Goal: Task Accomplishment & Management: Complete application form

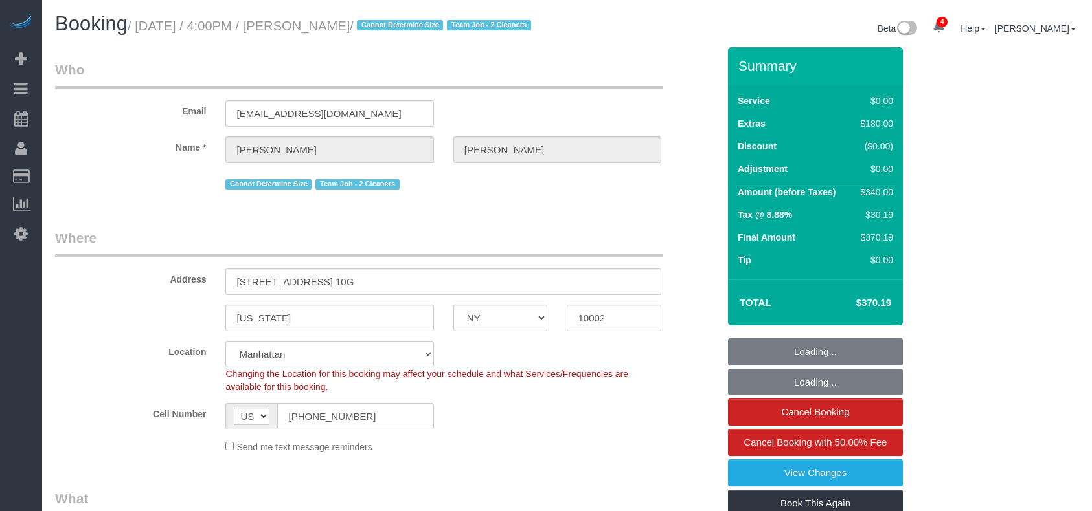
select select "NY"
select select "string:stripe-pm_1RjS4Z4VGloSiKo73pN9mV8I"
select select "number:89"
select select "number:90"
select select "number:15"
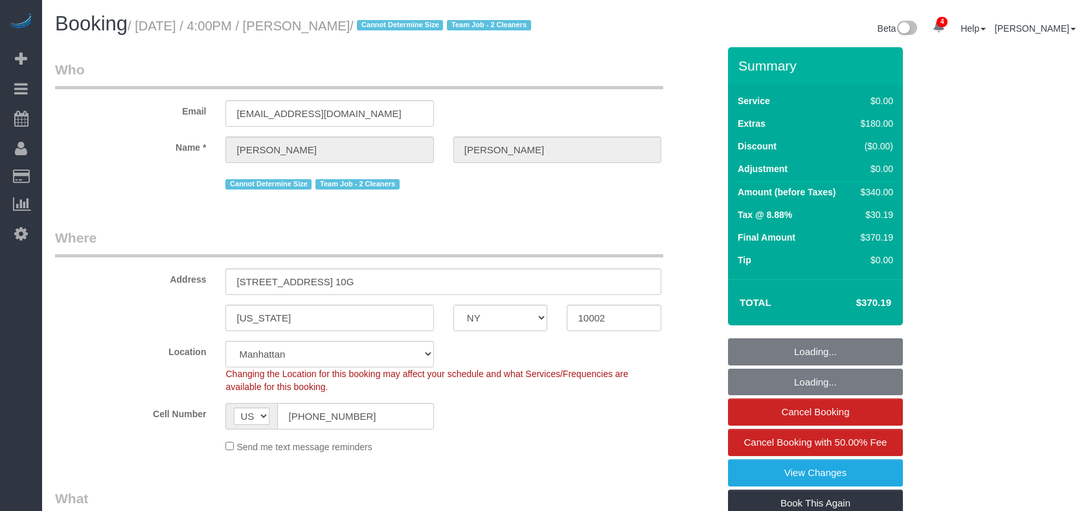
select select "number:5"
select select "object:1322"
select select "spot1"
select select "1"
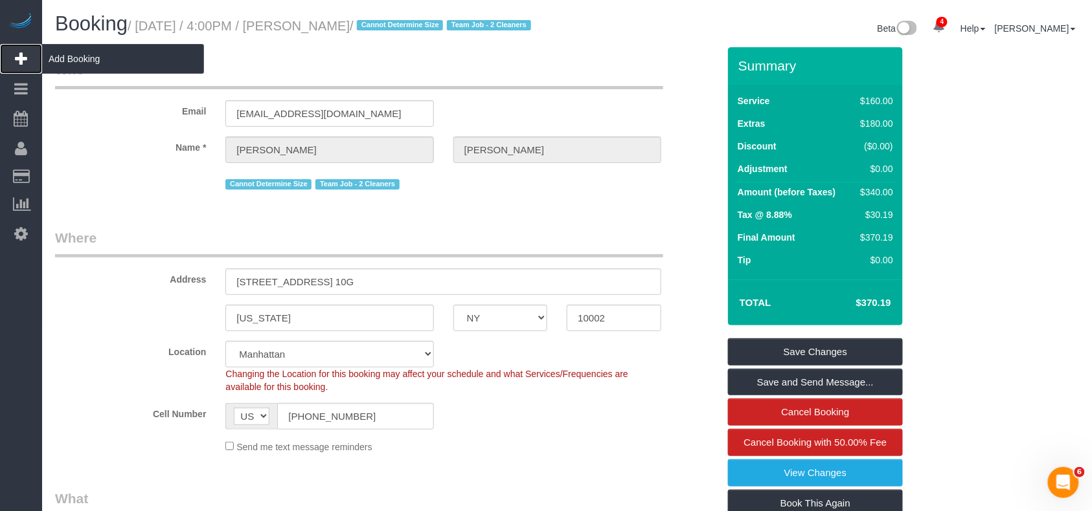
click at [21, 58] on icon at bounding box center [21, 59] width 12 height 16
click at [83, 58] on span "Add Booking" at bounding box center [123, 59] width 162 height 30
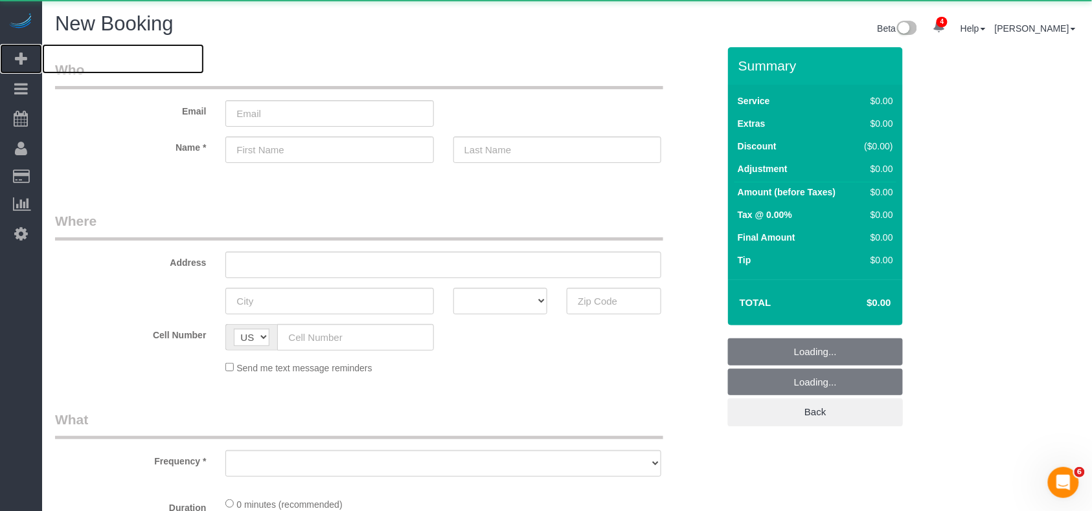
select select "number:89"
select select "number:90"
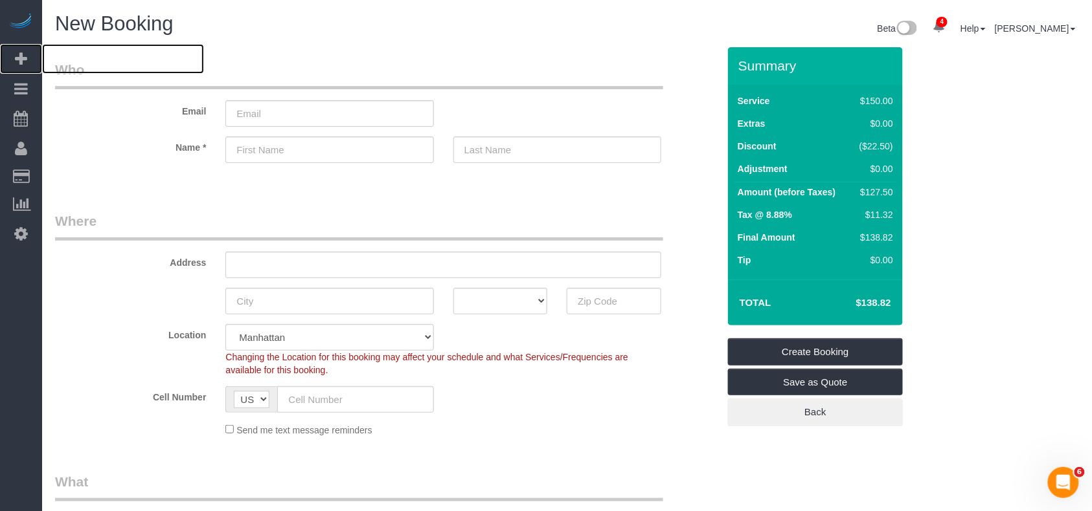
scroll to position [259, 0]
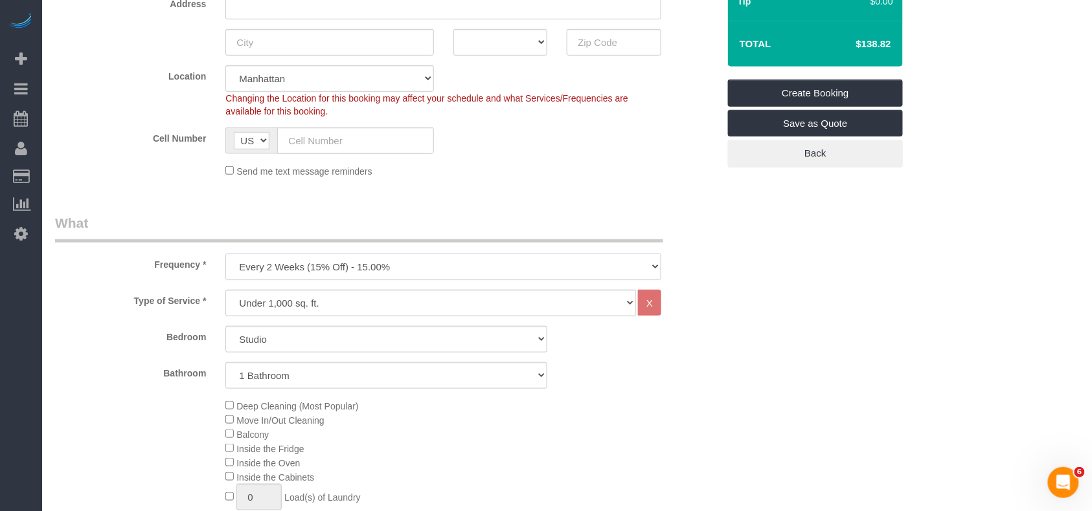
click at [329, 271] on select "One Time Weekly (20% Off) - 20.00% Every 2 Weeks (15% Off) - 15.00% Every 4 Wee…" at bounding box center [443, 267] width 436 height 27
select select "object:2644"
click at [225, 254] on select "One Time Weekly (20% Off) - 20.00% Every 2 Weeks (15% Off) - 15.00% Every 4 Wee…" at bounding box center [443, 267] width 436 height 27
click at [269, 304] on select "Under 1,000 sq. ft. 1,001 - 1,500 sq. ft. 1,500+ sq. ft. Custom Cleaning Office…" at bounding box center [430, 303] width 410 height 27
click at [99, 265] on label "Frequency *" at bounding box center [130, 262] width 170 height 17
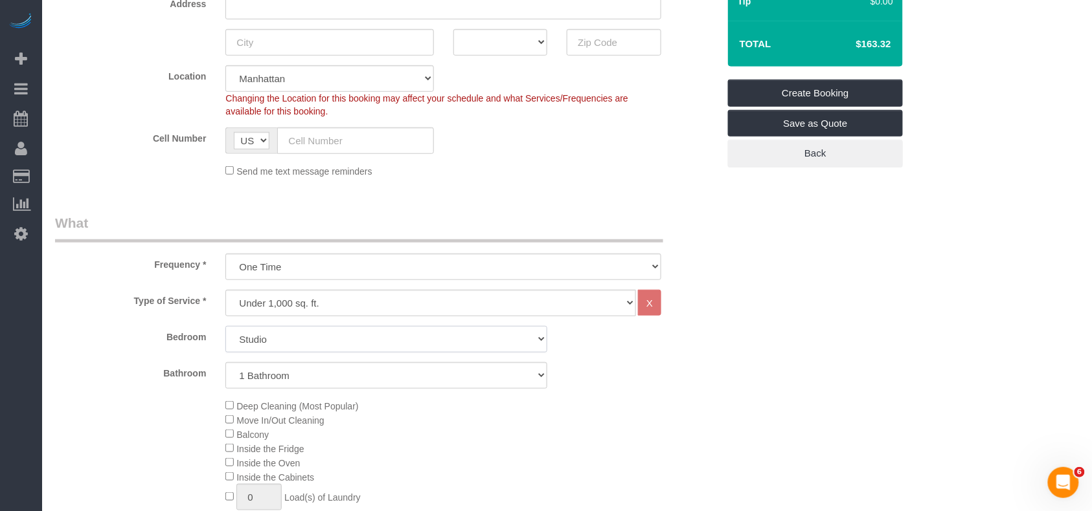
click at [275, 347] on select "Studio 1 Bedroom 2 Bedrooms 3 Bedrooms" at bounding box center [386, 339] width 322 height 27
click at [225, 326] on select "Studio 1 Bedroom 2 Bedrooms 3 Bedrooms" at bounding box center [386, 339] width 322 height 27
click at [128, 394] on div "Type of Service * Under 1,000 sq. ft. 1,001 - 1,500 sq. ft. 1,500+ sq. ft. Cust…" at bounding box center [386, 483] width 663 height 386
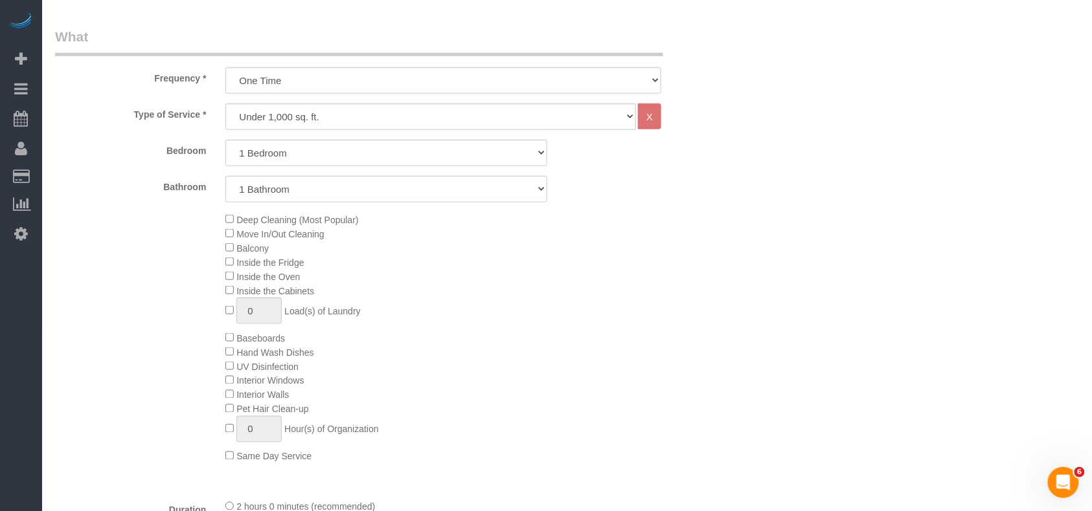
scroll to position [473, 0]
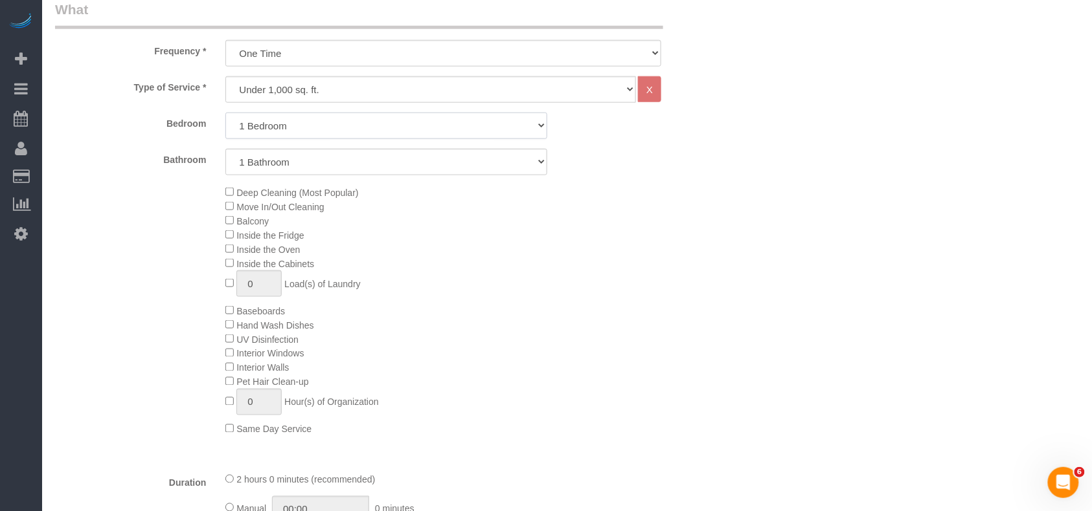
click at [295, 128] on select "Studio 1 Bedroom 2 Bedrooms 3 Bedrooms" at bounding box center [386, 126] width 322 height 27
click at [225, 113] on select "Studio 1 Bedroom 2 Bedrooms 3 Bedrooms" at bounding box center [386, 126] width 322 height 27
click at [522, 265] on div "Deep Cleaning (Most Popular) Move In/Out Cleaning Balcony Inside the Fridge Ins…" at bounding box center [471, 310] width 511 height 251
click at [322, 127] on select "Studio 1 Bedroom 2 Bedrooms 3 Bedrooms" at bounding box center [386, 126] width 322 height 27
select select "3"
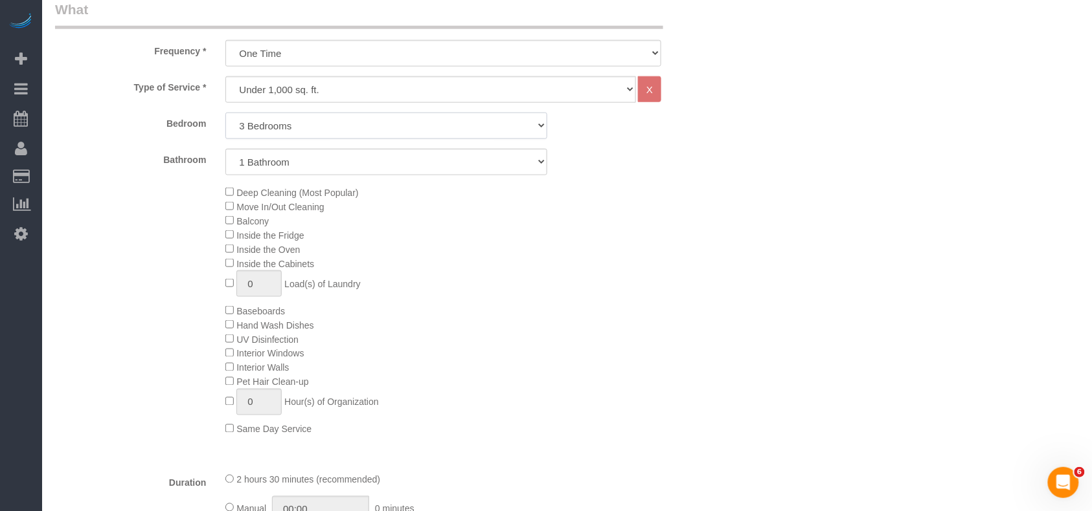
click at [225, 113] on select "Studio 1 Bedroom 2 Bedrooms 3 Bedrooms" at bounding box center [386, 126] width 322 height 27
click at [493, 232] on div "Deep Cleaning (Most Popular) Move In/Out Cleaning Balcony Inside the Fridge Ins…" at bounding box center [471, 310] width 511 height 251
click at [346, 166] on select "1 Bathroom 2 Bathrooms" at bounding box center [386, 162] width 322 height 27
select select "2"
click at [225, 149] on select "1 Bathroom 2 Bathrooms" at bounding box center [386, 162] width 322 height 27
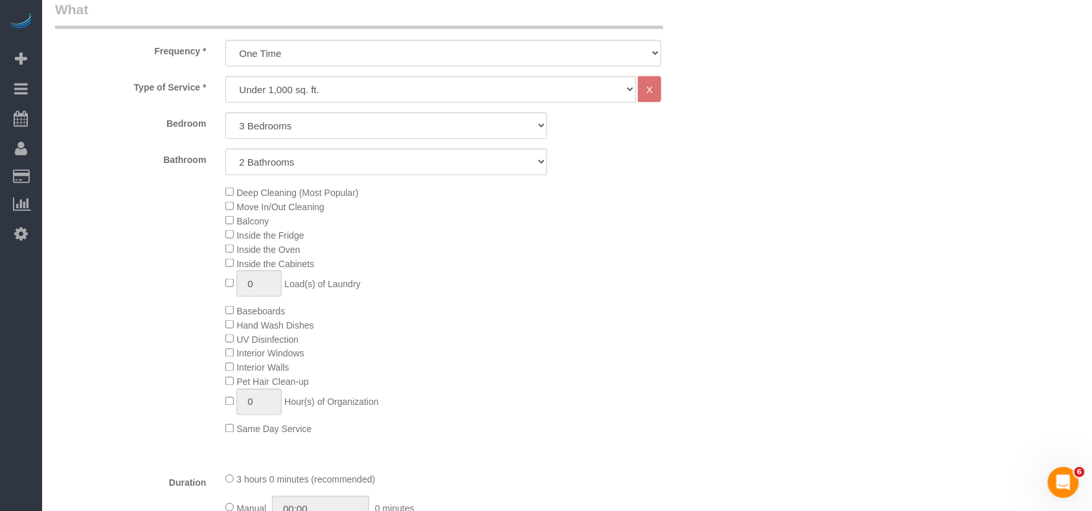
click at [505, 289] on div "Deep Cleaning (Most Popular) Move In/Out Cleaning Balcony Inside the Fridge Ins…" at bounding box center [471, 310] width 511 height 251
click at [334, 88] on select "Under 1,000 sq. ft. 1,001 - 1,500 sq. ft. 1,500+ sq. ft. Custom Cleaning Office…" at bounding box center [430, 89] width 410 height 27
select select "308"
click at [225, 76] on select "Under 1,000 sq. ft. 1,001 - 1,500 sq. ft. 1,500+ sq. ft. Custom Cleaning Office…" at bounding box center [430, 89] width 410 height 27
select select "1"
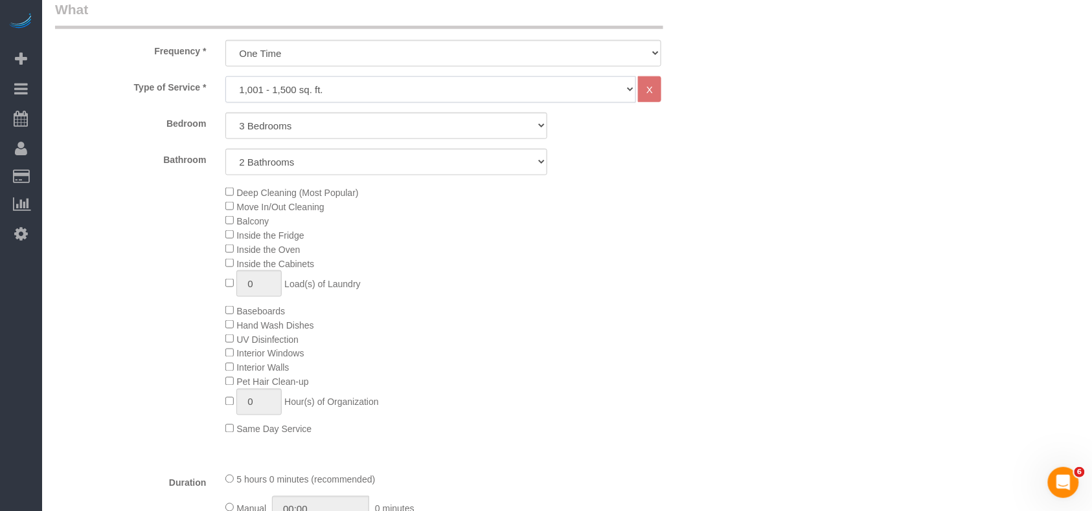
select select "120"
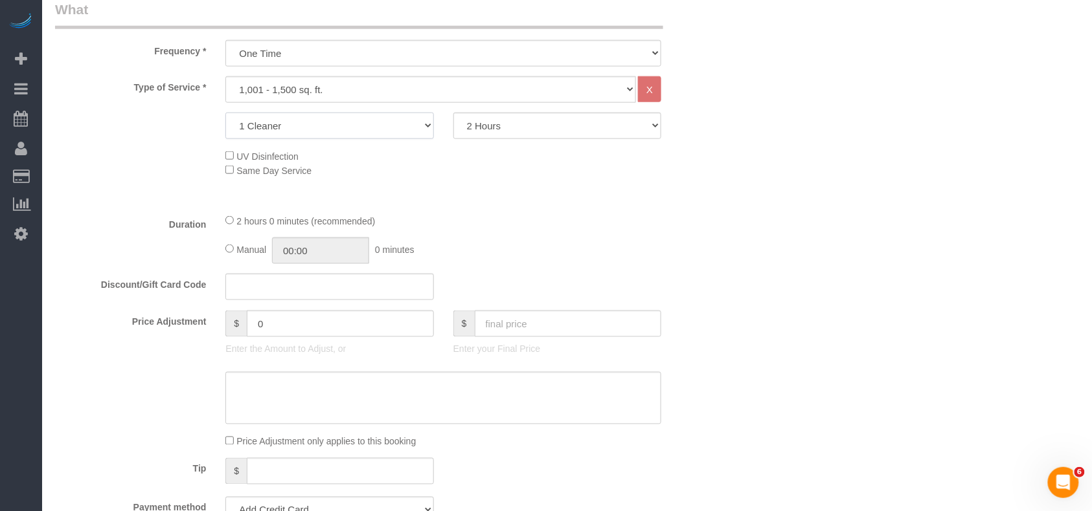
click at [355, 129] on select "1 Cleaner 2 Cleaners 3 Cleaners 4 Cleaners 5 Cleaners" at bounding box center [329, 126] width 208 height 27
select select "2"
click at [225, 113] on select "1 Cleaner 2 Cleaners 3 Cleaners 4 Cleaners 5 Cleaners" at bounding box center [329, 126] width 208 height 27
click at [532, 136] on select "2 Hours 2.5 Hours 3 Hours 3.5 Hours 4 Hours 4.5 Hours 5 Hours 5.5 Hours 6 Hours…" at bounding box center [557, 126] width 208 height 27
select select "150"
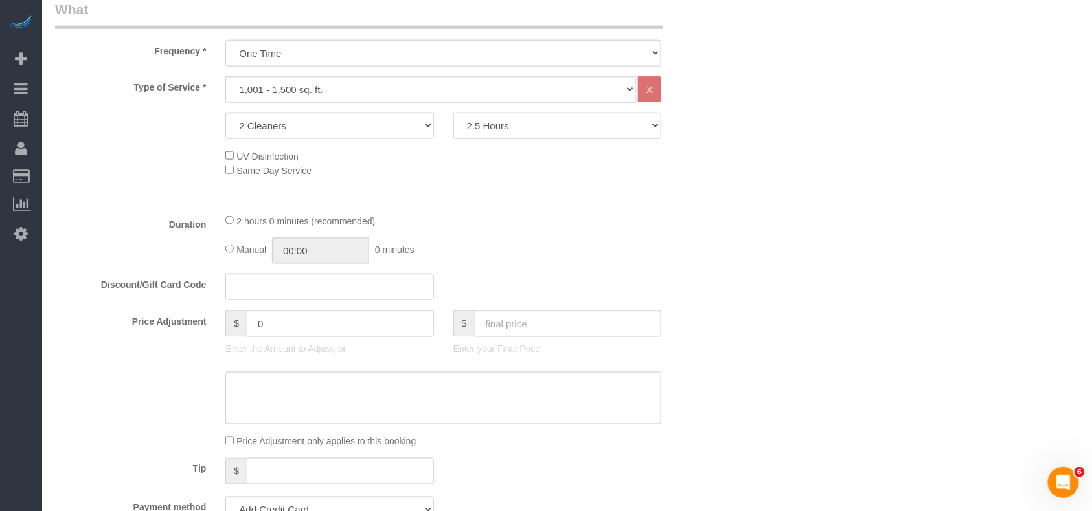
click at [453, 113] on select "2 Hours 2.5 Hours 3 Hours 3.5 Hours 4 Hours 4.5 Hours 5 Hours 5.5 Hours 6 Hours…" at bounding box center [557, 126] width 208 height 27
click at [490, 171] on div "UV Disinfection Same Day Service" at bounding box center [471, 163] width 511 height 28
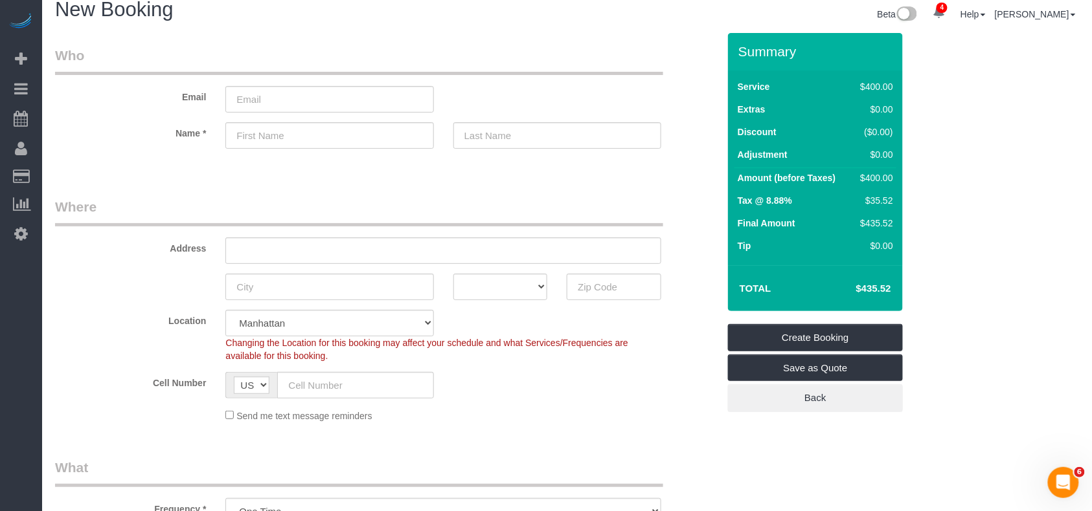
scroll to position [0, 0]
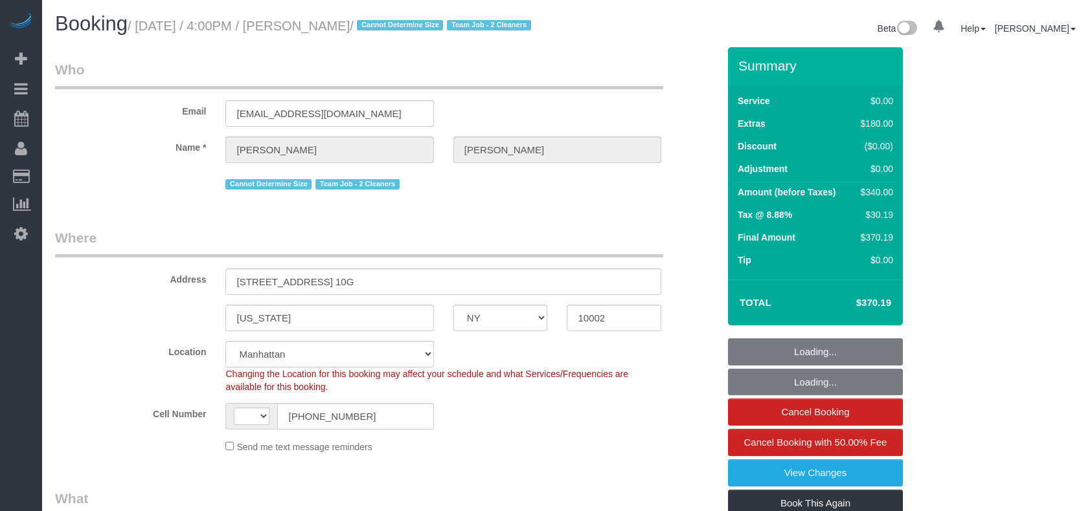
select select "NY"
select select "number:89"
select select "number:90"
select select "number:15"
select select "number:5"
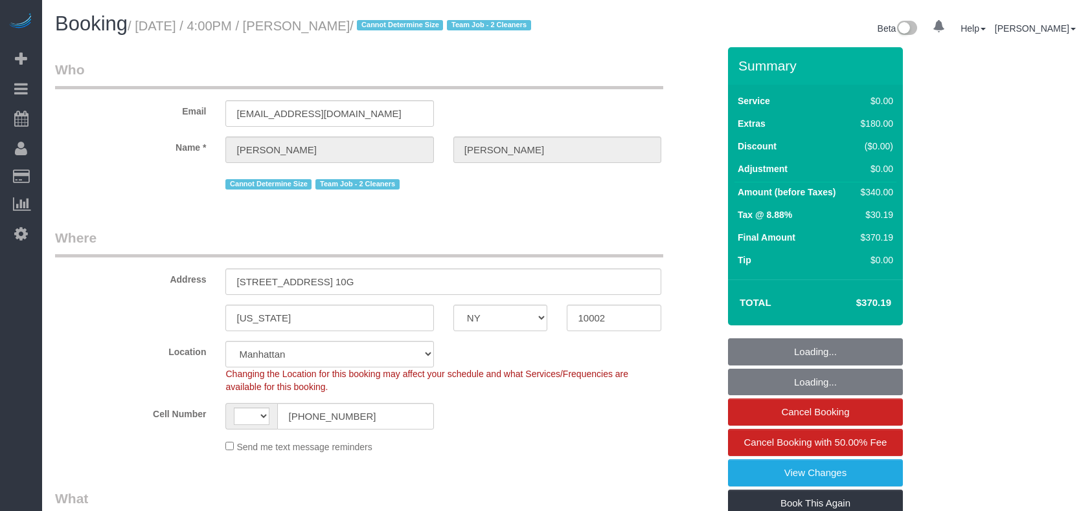
select select "object:675"
select select "string:[GEOGRAPHIC_DATA]"
select select "1"
select select "spot1"
select select "string:stripe-pm_1RjS4Z4VGloSiKo73pN9mV8I"
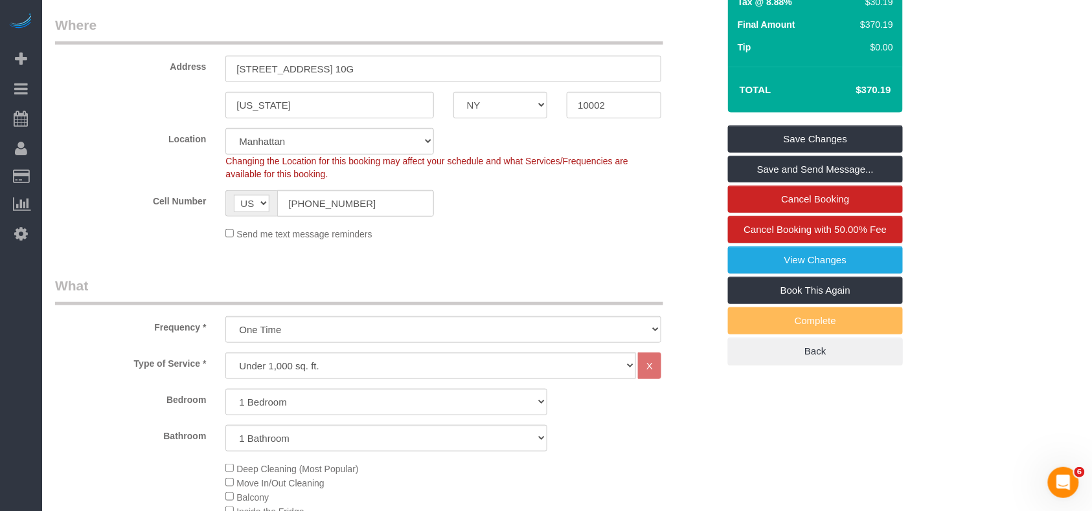
scroll to position [125, 0]
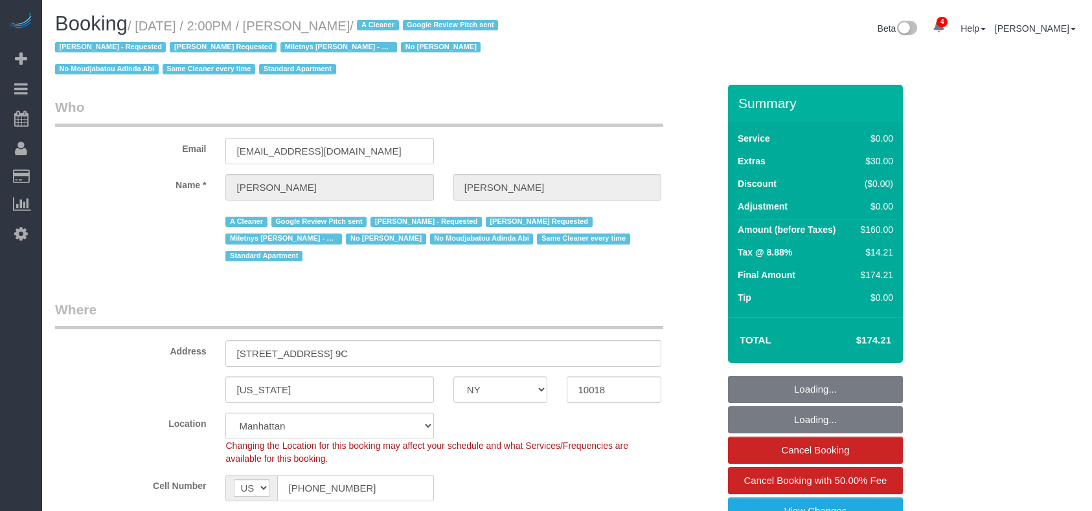
select select "NY"
select select "1"
select select "string:stripe-pm_1Qwq4X4VGloSiKo7oXPvKvA0"
select select "spot1"
select select "number:56"
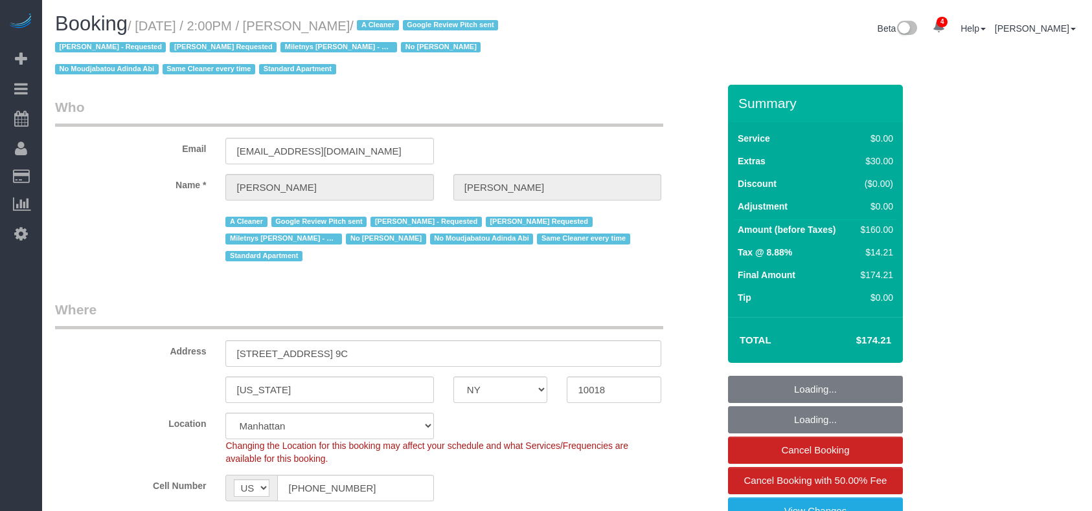
select select "number:75"
select select "number:13"
select select "number:5"
